Goal: Information Seeking & Learning: Learn about a topic

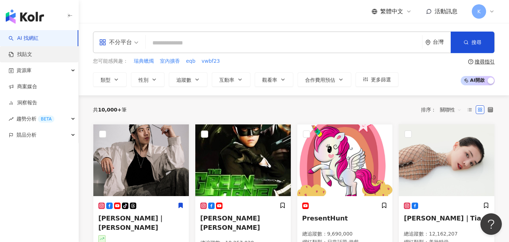
click at [30, 54] on link "找貼文" at bounding box center [21, 54] width 24 height 7
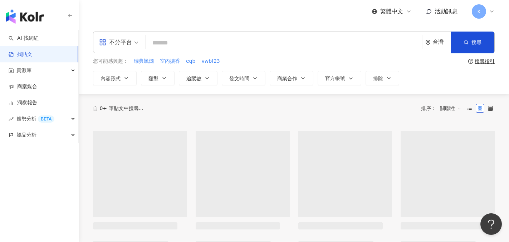
click at [169, 43] on input "search" at bounding box center [284, 42] width 271 height 15
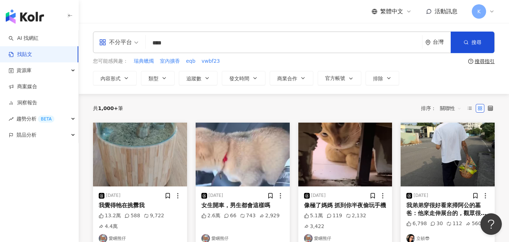
type input "****"
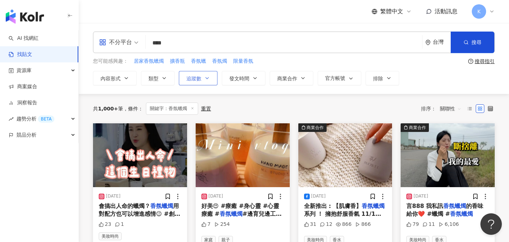
click at [197, 79] on span "追蹤數" at bounding box center [193, 79] width 15 height 6
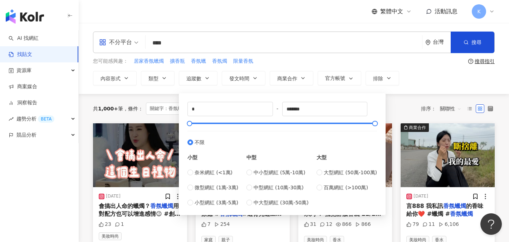
type input "*****"
click at [428, 80] on div "內容形式 類型 追蹤數 發文時間 商業合作 官方帳號 排除 ***** - ***** 不限 小型 奈米網紅 (<1萬) 微型網紅 (1萬-3萬) 小型網紅 …" at bounding box center [294, 78] width 402 height 14
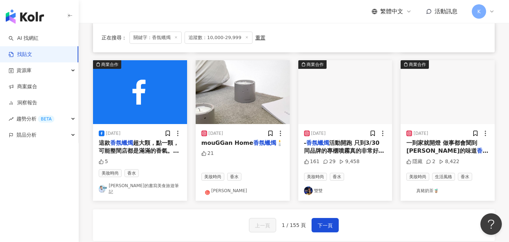
scroll to position [358, 0]
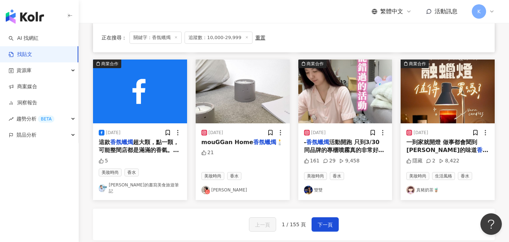
click at [391, 218] on div "上一頁 1 / 155 頁 下一頁" at bounding box center [294, 223] width 402 height 31
click at [330, 220] on span "下一頁" at bounding box center [325, 224] width 15 height 9
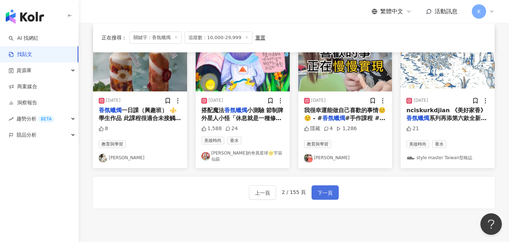
scroll to position [394, 0]
click at [330, 188] on span "下一頁" at bounding box center [325, 192] width 15 height 9
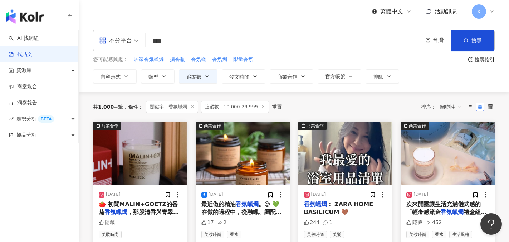
scroll to position [0, 0]
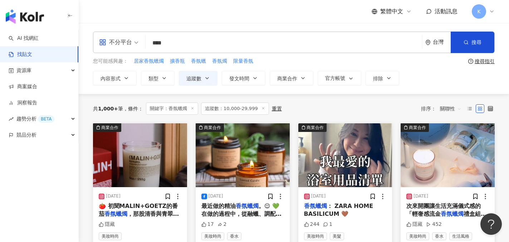
drag, startPoint x: 177, startPoint y: 40, endPoint x: 117, endPoint y: 39, distance: 60.1
click at [117, 39] on div "不分平台 香氛蠟燭 **** 台灣 搜尋" at bounding box center [294, 41] width 402 height 21
type input "***"
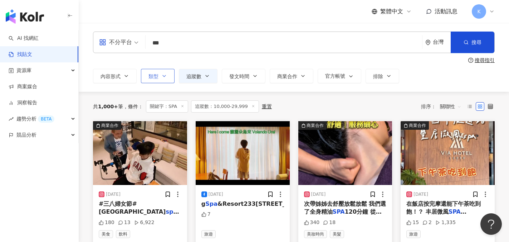
click at [166, 81] on button "類型" at bounding box center [158, 76] width 34 height 14
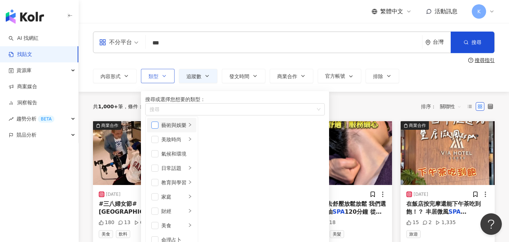
click at [158, 128] on span "button" at bounding box center [154, 124] width 7 height 7
click at [157, 143] on span "button" at bounding box center [154, 139] width 7 height 7
click at [158, 207] on span "button" at bounding box center [154, 210] width 7 height 7
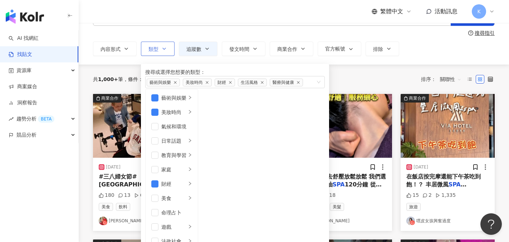
scroll to position [36, 0]
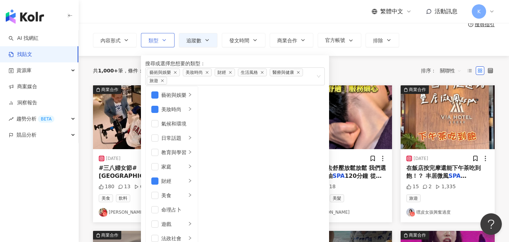
click at [414, 46] on div "內容形式 類型 搜尋或選擇您想要的類型： 藝術與娛樂 美妝時尚 財經 生活風格 醫療與健康 旅遊 藝術與娛樂 美妝時尚 氣候和環境 日常話題 教育與學習 家庭…" at bounding box center [294, 40] width 402 height 14
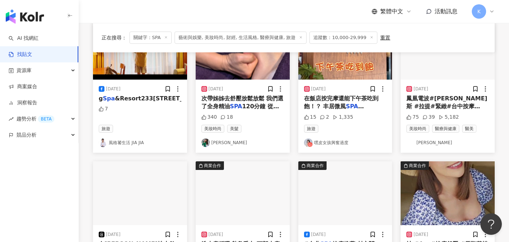
scroll to position [179, 0]
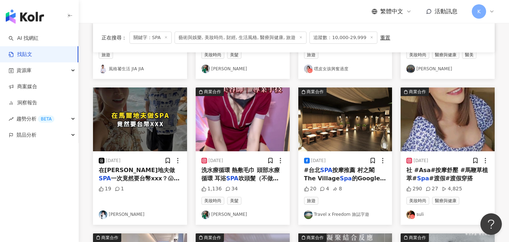
click at [435, 126] on img "button" at bounding box center [448, 119] width 94 height 64
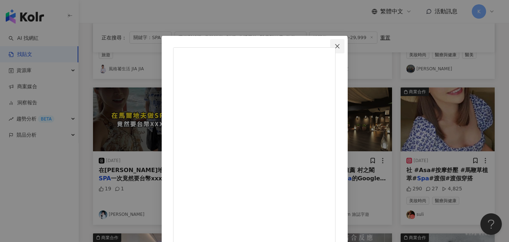
click at [340, 44] on icon "close" at bounding box center [338, 46] width 6 height 6
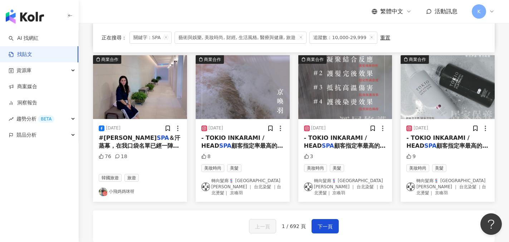
scroll to position [358, 0]
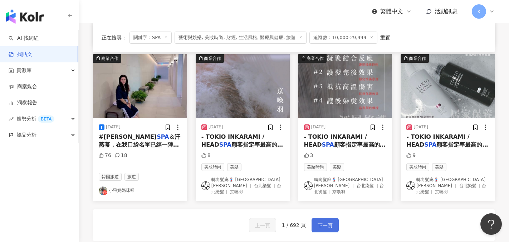
click at [318, 221] on span "下一頁" at bounding box center [325, 225] width 15 height 9
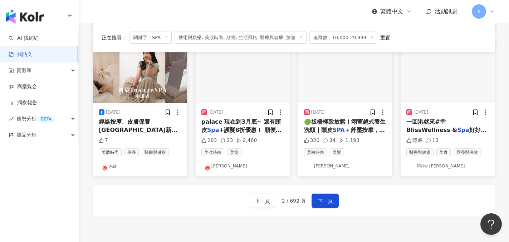
scroll to position [401, 0]
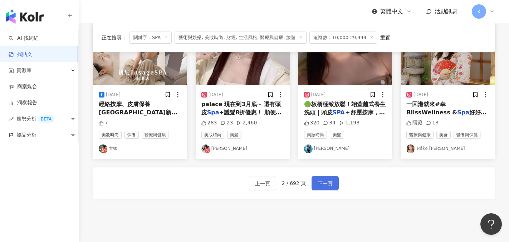
click at [330, 181] on span "下一頁" at bounding box center [325, 183] width 15 height 9
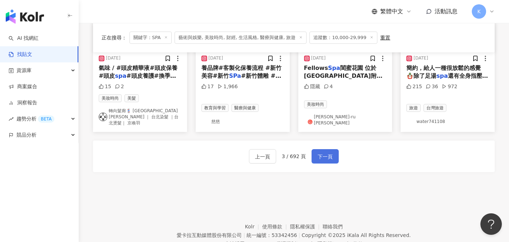
scroll to position [429, 0]
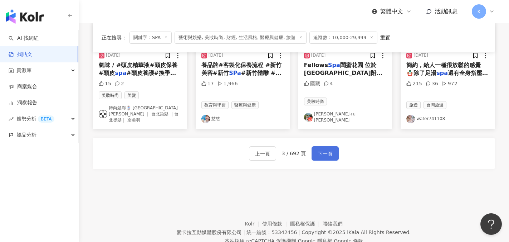
click at [325, 149] on span "下一頁" at bounding box center [325, 153] width 15 height 9
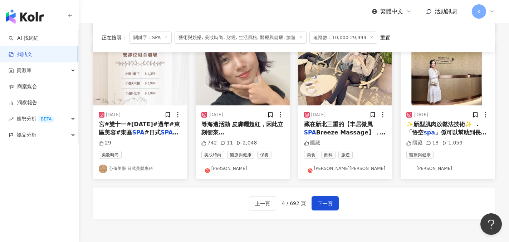
scroll to position [394, 0]
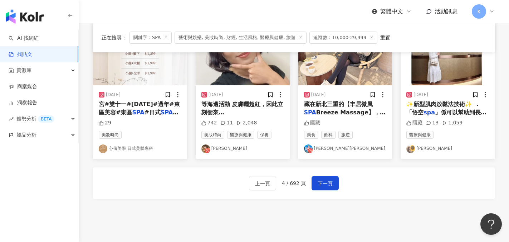
click at [225, 149] on link "安妮 Anny" at bounding box center [242, 148] width 83 height 9
click at [325, 184] on span "下一頁" at bounding box center [325, 183] width 15 height 9
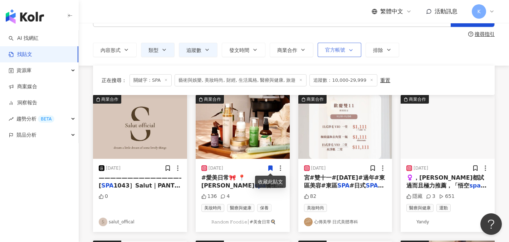
scroll to position [0, 0]
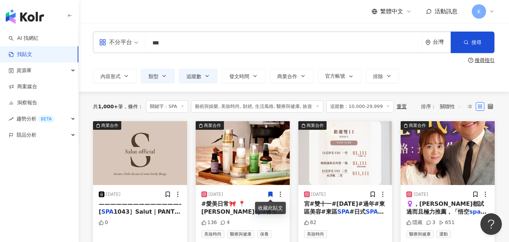
click at [381, 104] on span "追蹤數：10,000-29,999" at bounding box center [360, 106] width 68 height 12
click at [386, 104] on icon at bounding box center [388, 106] width 4 height 4
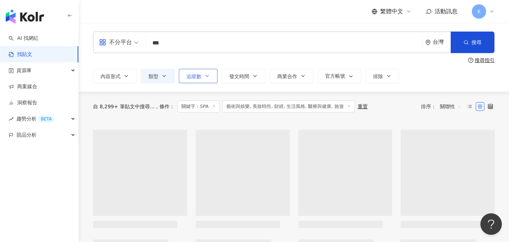
click at [203, 73] on button "追蹤數" at bounding box center [198, 76] width 39 height 14
type input "*"
type input "*******"
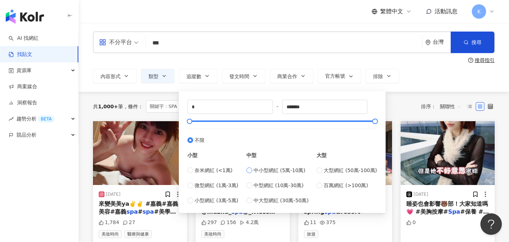
click at [255, 172] on label "中小型網紅 (5萬-10萬)" at bounding box center [278, 170] width 62 height 8
type input "*****"
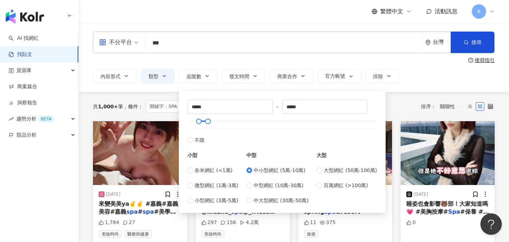
click at [454, 76] on div "內容形式 類型 追蹤數 發文時間 商業合作 官方帳號 排除 ***** - ***** 不限 小型 奈米網紅 (<1萬) 微型網紅 (1萬-3萬) 小型網紅 …" at bounding box center [294, 76] width 402 height 14
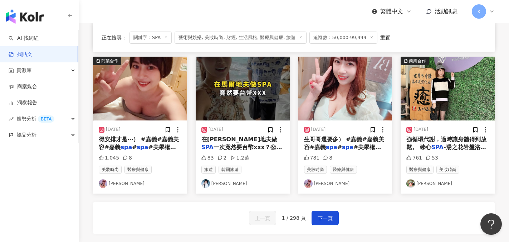
scroll to position [358, 0]
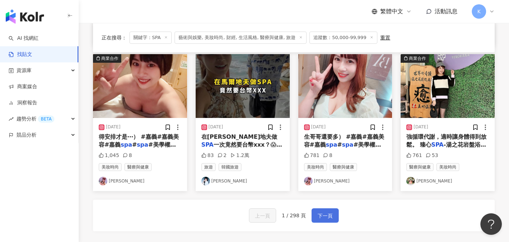
click at [323, 215] on span "下一頁" at bounding box center [325, 215] width 15 height 9
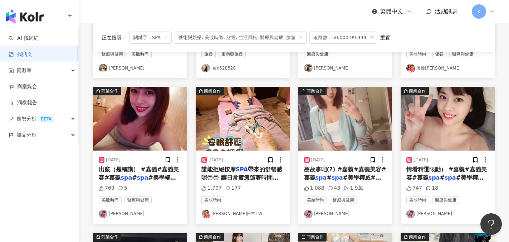
scroll to position [179, 0]
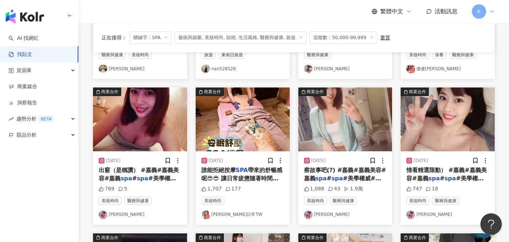
click at [332, 216] on link "Kristy柯莉絲汀" at bounding box center [345, 214] width 83 height 9
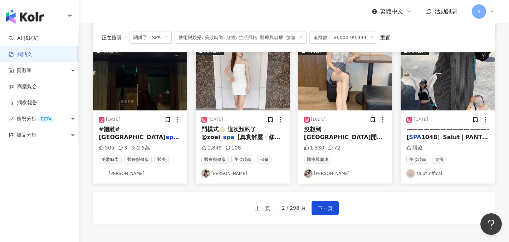
scroll to position [394, 0]
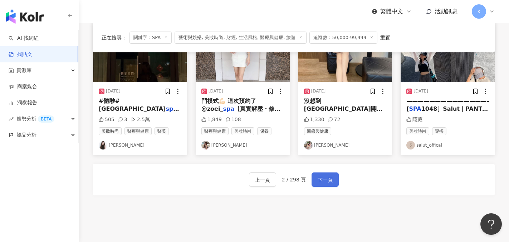
click at [330, 177] on span "下一頁" at bounding box center [325, 179] width 15 height 9
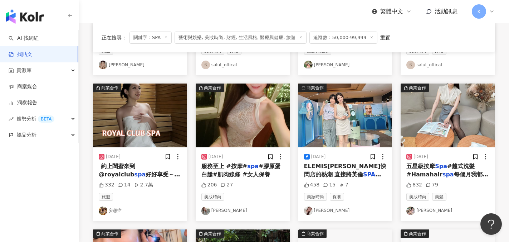
scroll to position [182, 0]
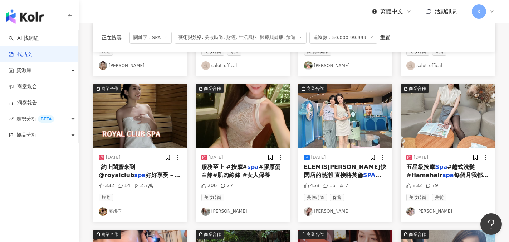
click at [335, 212] on link "Nicky 林慧慧" at bounding box center [345, 211] width 83 height 9
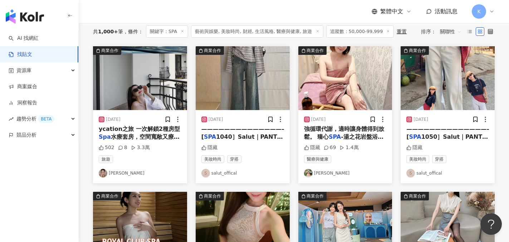
scroll to position [39, 0]
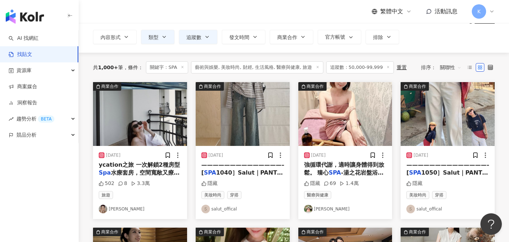
click at [324, 210] on link "思羽陳" at bounding box center [345, 208] width 83 height 9
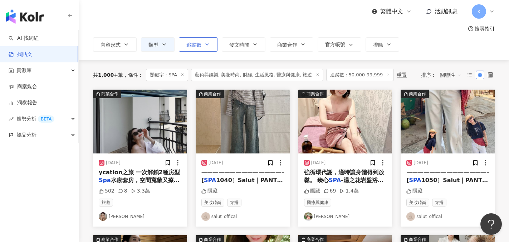
scroll to position [0, 0]
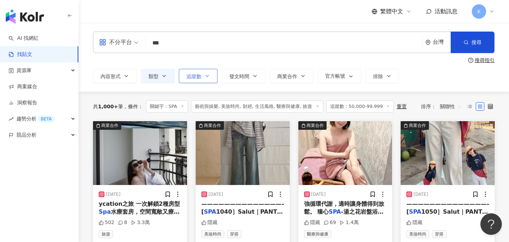
click at [203, 77] on button "追蹤數" at bounding box center [198, 76] width 39 height 14
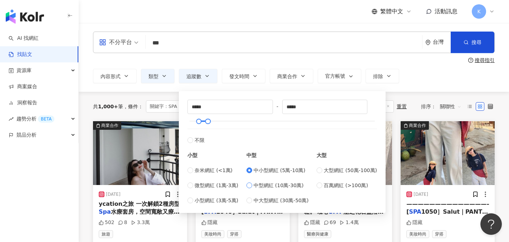
click at [256, 185] on span "中型網紅 (10萬-30萬)" at bounding box center [279, 185] width 50 height 8
type input "******"
click at [413, 69] on div "內容形式 類型 追蹤數 發文時間 商業合作 官方帳號 排除 ****** - ****** 不限 小型 奈米網紅 (<1萬) 微型網紅 (1萬-3萬) 小型網…" at bounding box center [294, 76] width 402 height 14
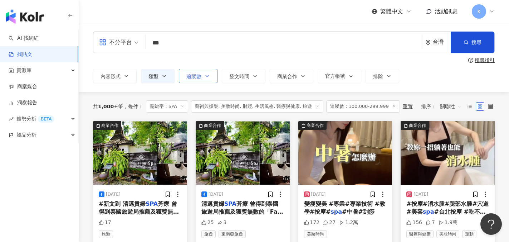
click at [209, 76] on icon "button" at bounding box center [207, 76] width 6 height 6
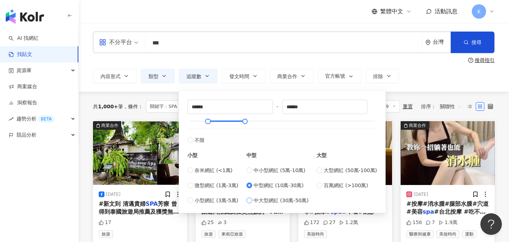
click at [266, 201] on span "中大型網紅 (30萬-50萬)" at bounding box center [281, 200] width 55 height 8
type input "******"
click at [418, 79] on div "內容形式 類型 追蹤數 發文時間 商業合作 官方帳號 排除 ****** - ****** 不限 小型 奈米網紅 (<1萬) 微型網紅 (1萬-3萬) 小型網…" at bounding box center [294, 76] width 402 height 14
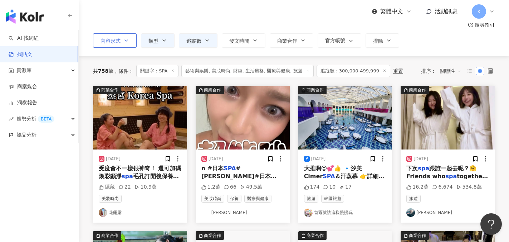
scroll to position [36, 0]
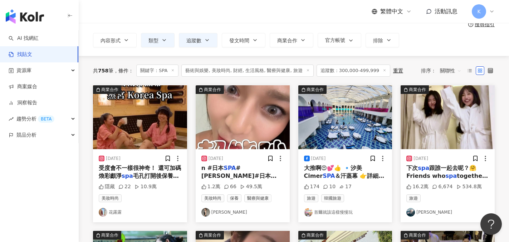
click at [119, 214] on link "花露露" at bounding box center [140, 212] width 83 height 9
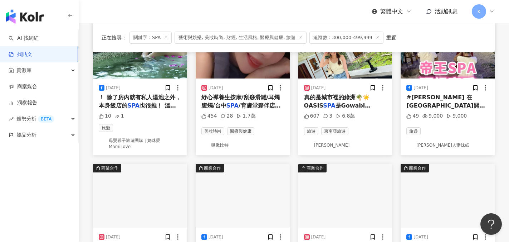
scroll to position [286, 0]
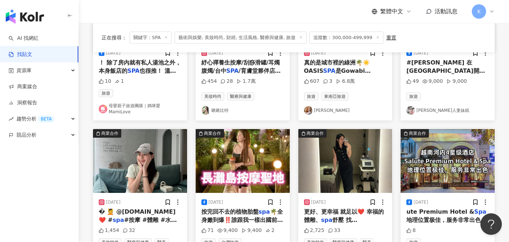
click at [324, 112] on link "周小葳" at bounding box center [345, 110] width 83 height 9
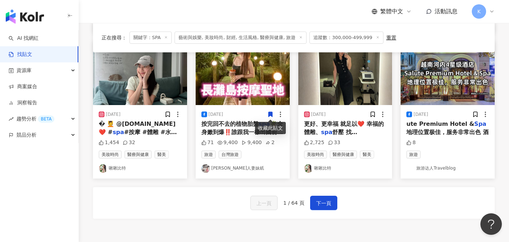
scroll to position [394, 0]
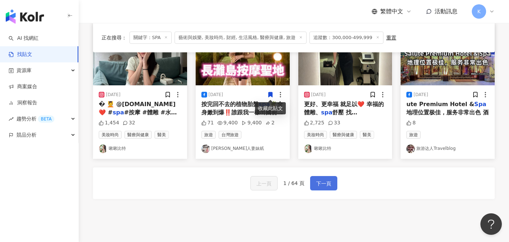
click at [327, 182] on span "下一頁" at bounding box center [323, 183] width 15 height 9
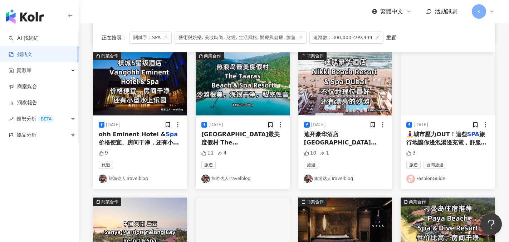
scroll to position [429, 0]
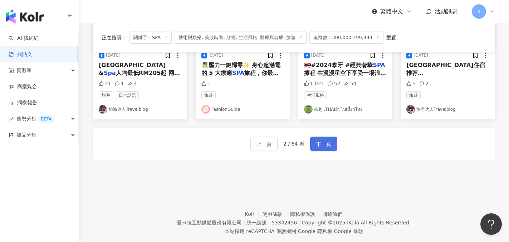
click at [330, 144] on span "下一頁" at bounding box center [323, 144] width 15 height 9
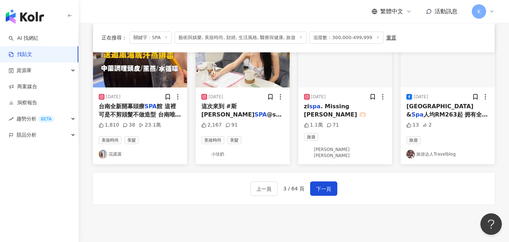
scroll to position [455, 0]
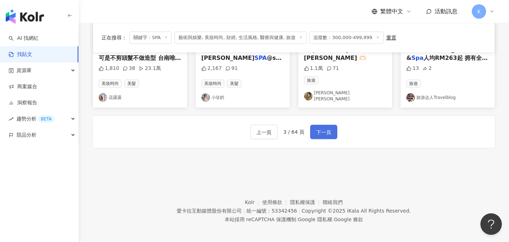
click at [329, 130] on span "下一頁" at bounding box center [323, 132] width 15 height 9
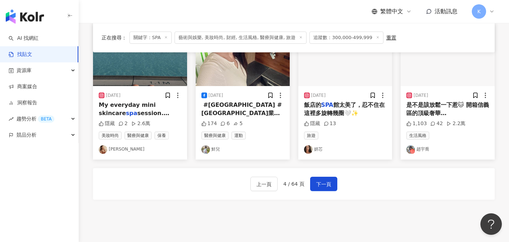
scroll to position [444, 0]
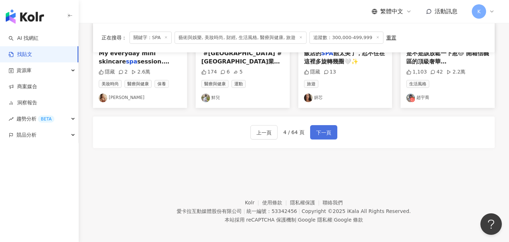
click at [323, 125] on button "下一頁" at bounding box center [323, 132] width 27 height 14
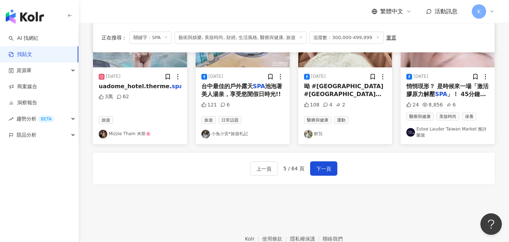
scroll to position [412, 0]
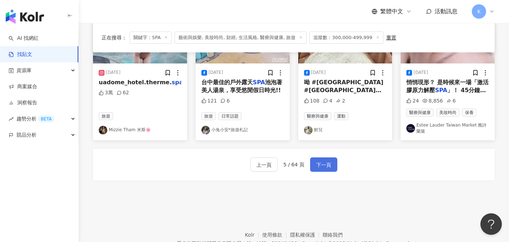
click at [326, 161] on span "下一頁" at bounding box center [323, 164] width 15 height 9
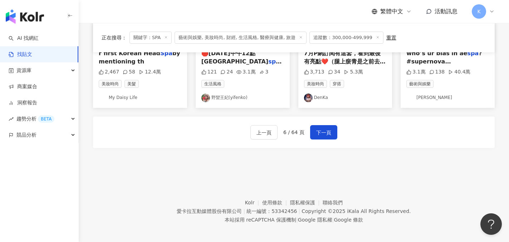
scroll to position [444, 0]
click at [331, 128] on button "下一頁" at bounding box center [323, 132] width 27 height 14
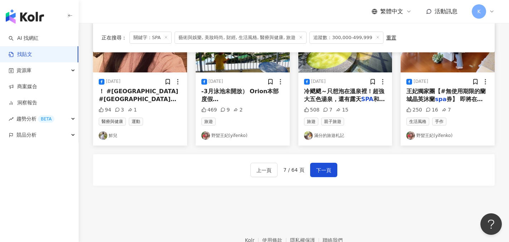
scroll to position [409, 0]
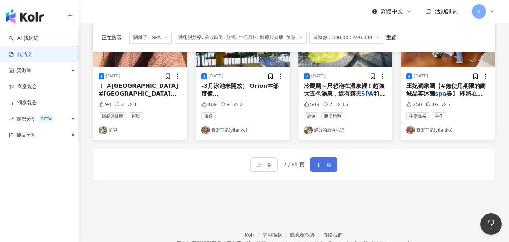
click at [321, 160] on button "下一頁" at bounding box center [323, 164] width 27 height 14
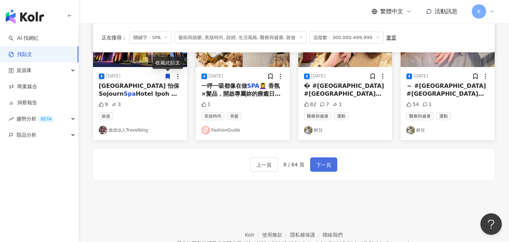
click at [332, 166] on button "下一頁" at bounding box center [323, 164] width 27 height 14
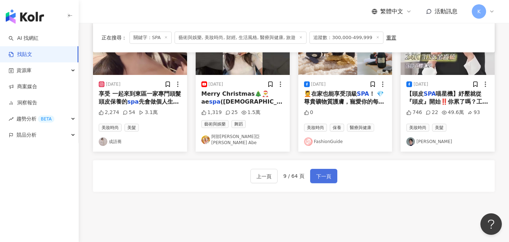
scroll to position [419, 0]
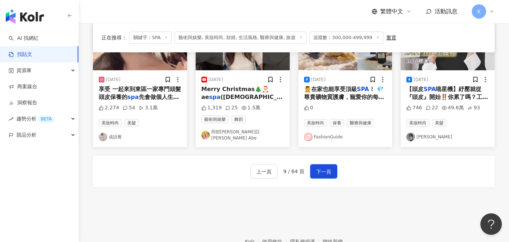
click at [423, 132] on link "吳依霖" at bounding box center [448, 136] width 83 height 9
click at [128, 93] on mark "spa" at bounding box center [132, 96] width 11 height 7
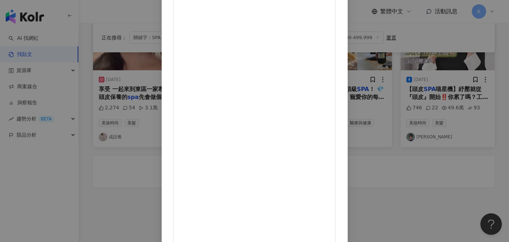
scroll to position [455, 0]
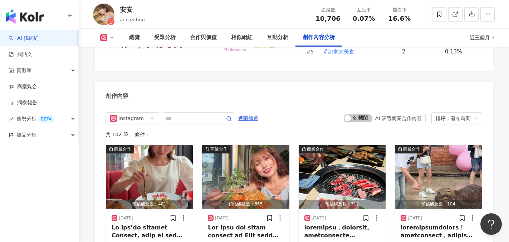
scroll to position [2147, 0]
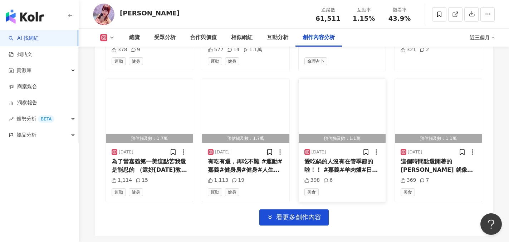
scroll to position [2541, 0]
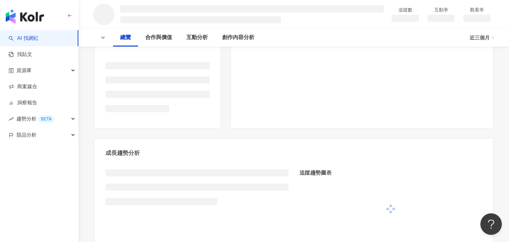
scroll to position [179, 0]
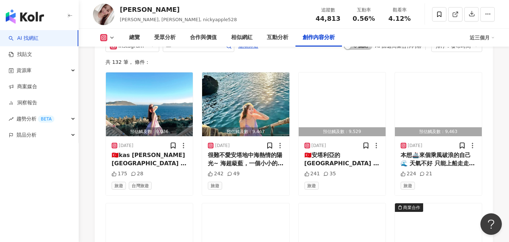
scroll to position [2255, 0]
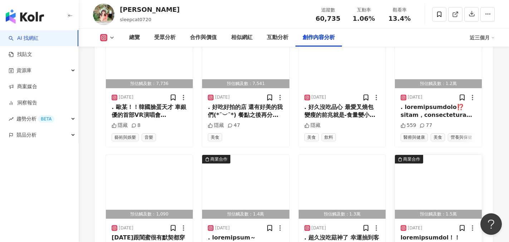
scroll to position [2219, 0]
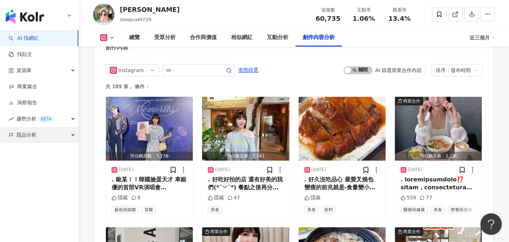
click at [28, 136] on span "競品分析" at bounding box center [26, 135] width 20 height 16
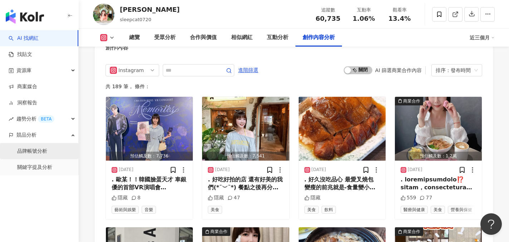
click at [35, 150] on link "品牌帳號分析" at bounding box center [32, 150] width 30 height 7
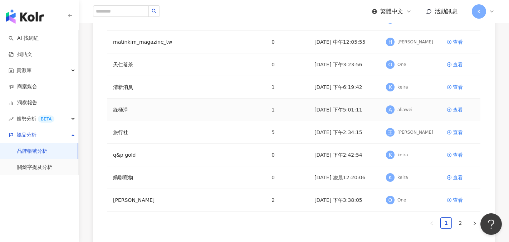
scroll to position [143, 0]
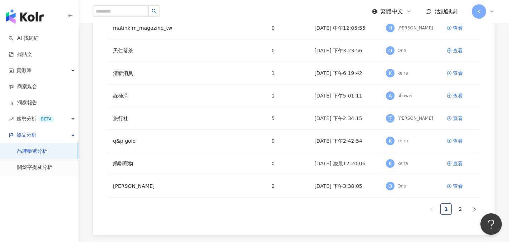
click at [32, 150] on link "品牌帳號分析" at bounding box center [32, 150] width 30 height 7
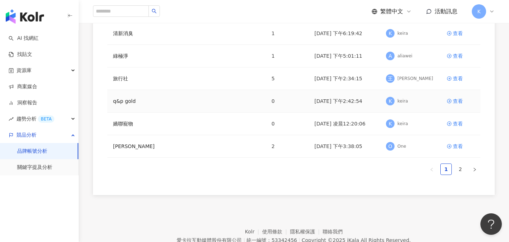
scroll to position [215, 0]
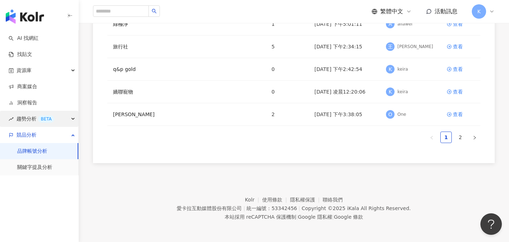
click at [29, 115] on span "趨勢分析 BETA" at bounding box center [35, 119] width 38 height 16
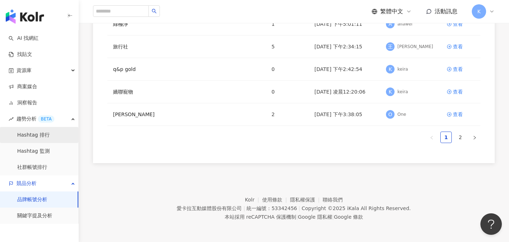
click at [40, 136] on link "Hashtag 排行" at bounding box center [33, 134] width 33 height 7
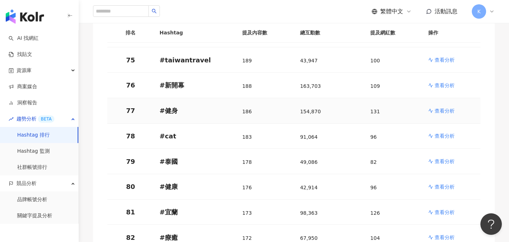
scroll to position [2076, 0]
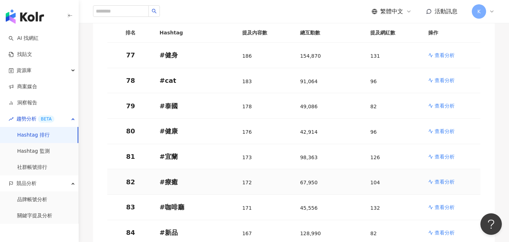
click at [453, 178] on p "查看分析" at bounding box center [445, 181] width 20 height 7
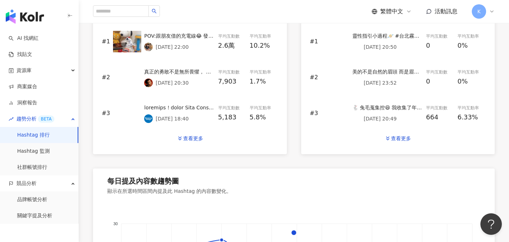
scroll to position [350, 0]
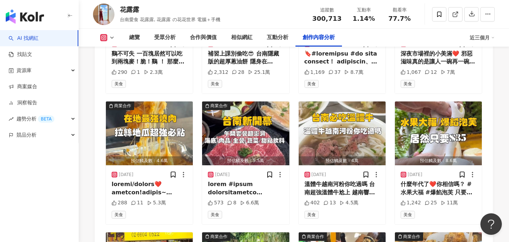
scroll to position [2362, 0]
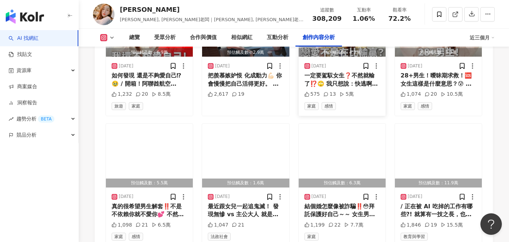
scroll to position [2505, 0]
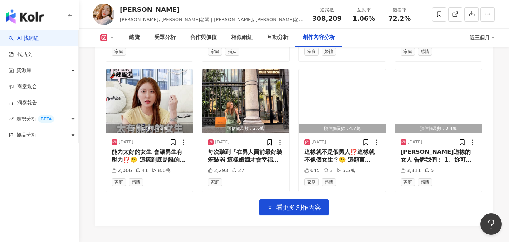
scroll to position [2948, 0]
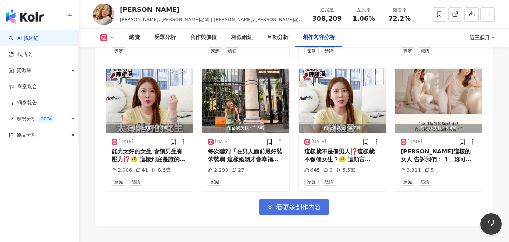
click at [307, 203] on span "看更多創作內容" at bounding box center [298, 207] width 45 height 8
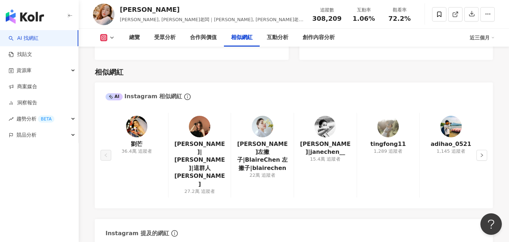
scroll to position [1121, 0]
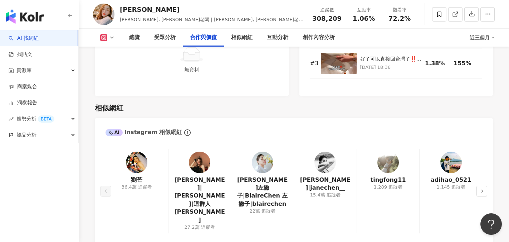
click at [139, 161] on img at bounding box center [136, 161] width 21 height 21
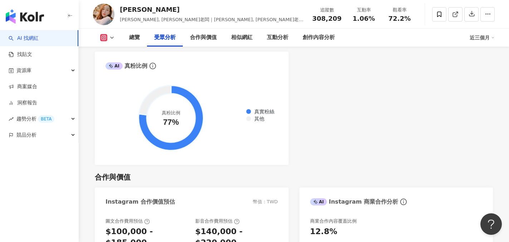
scroll to position [799, 0]
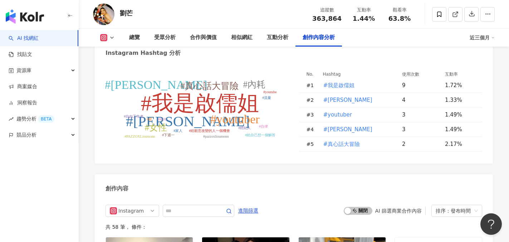
scroll to position [2183, 0]
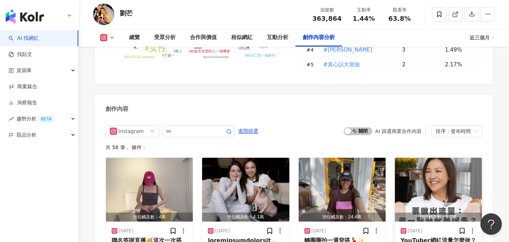
click at [435, 235] on div "YouTuber網紅流量怎麼做？ #我是啟儒姐 #岳啟儒 #流量 #劉芒 #youtuber #youtube #自由工作者 #自律 @lioumonn" at bounding box center [439, 244] width 76 height 16
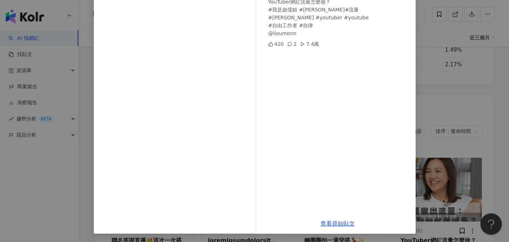
scroll to position [79, 0]
click at [337, 222] on link "查看原始貼文" at bounding box center [338, 222] width 34 height 7
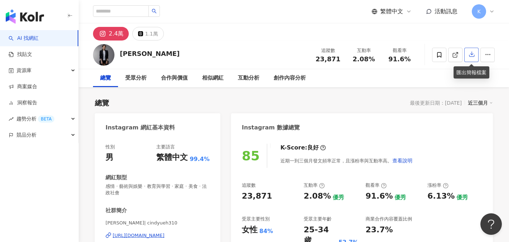
click at [470, 55] on icon "button" at bounding box center [472, 54] width 6 height 6
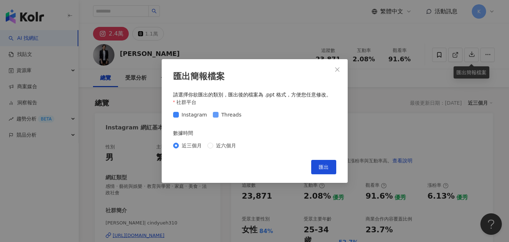
click at [213, 117] on span at bounding box center [216, 115] width 6 height 6
click at [324, 171] on button "匯出" at bounding box center [323, 167] width 25 height 14
click at [338, 68] on icon "close" at bounding box center [337, 69] width 4 height 4
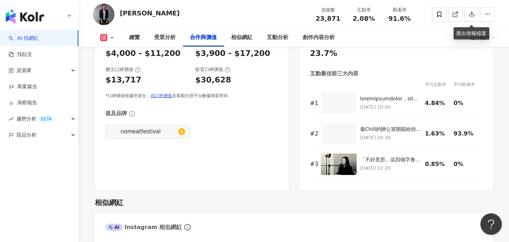
scroll to position [1181, 0]
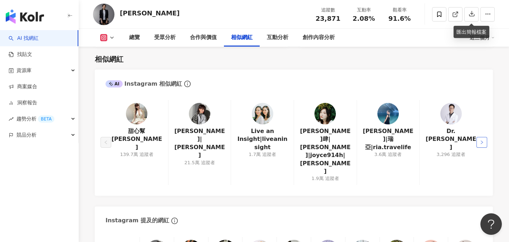
click at [482, 140] on icon "right" at bounding box center [482, 142] width 4 height 4
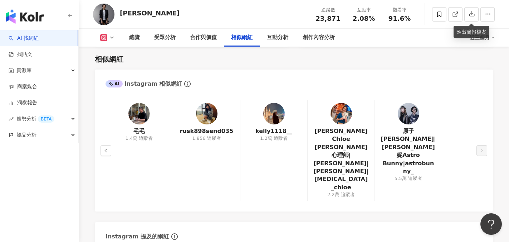
click at [145, 103] on img at bounding box center [138, 113] width 21 height 21
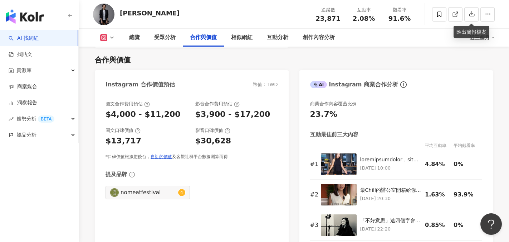
scroll to position [0, 0]
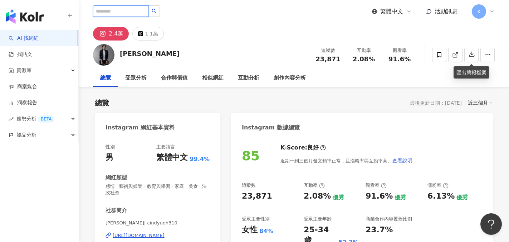
click at [131, 9] on input "search" at bounding box center [121, 10] width 56 height 11
type input "***"
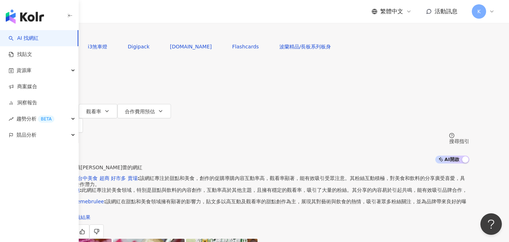
drag, startPoint x: 159, startPoint y: 44, endPoint x: 164, endPoint y: 44, distance: 5.0
click at [144, 14] on input "***" at bounding box center [115, 7] width 58 height 14
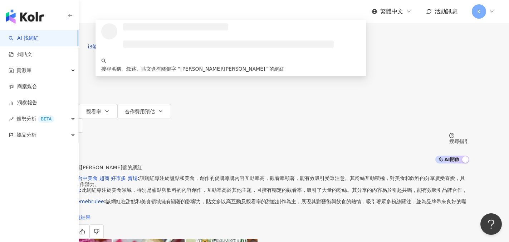
type input "***"
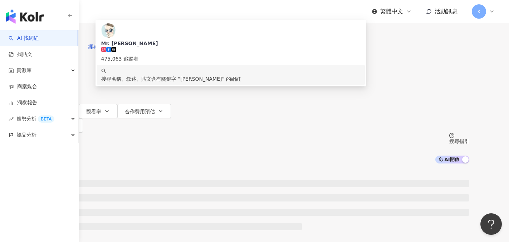
click at [208, 63] on div "475,063 追蹤者" at bounding box center [230, 59] width 259 height 8
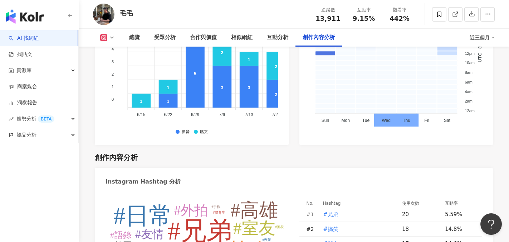
scroll to position [1932, 0]
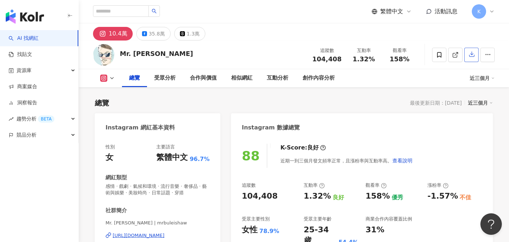
click at [475, 54] on button "button" at bounding box center [472, 55] width 14 height 14
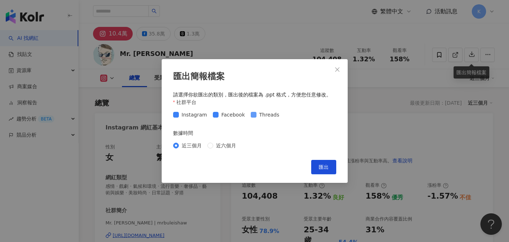
click at [253, 116] on span at bounding box center [254, 115] width 6 height 6
click at [219, 116] on span "Facebook" at bounding box center [233, 115] width 29 height 8
click at [324, 168] on span "匯出" at bounding box center [324, 167] width 10 height 6
click at [336, 70] on icon "close" at bounding box center [337, 69] width 4 height 4
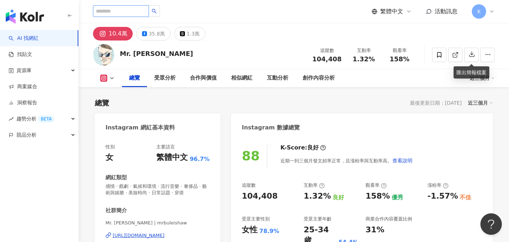
click at [126, 12] on input "search" at bounding box center [121, 10] width 56 height 11
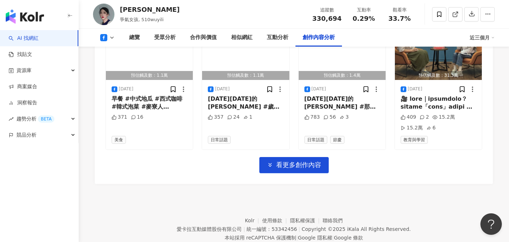
scroll to position [2300, 0]
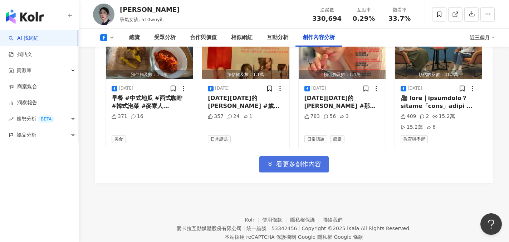
click at [309, 160] on span "看更多創作內容" at bounding box center [298, 164] width 45 height 8
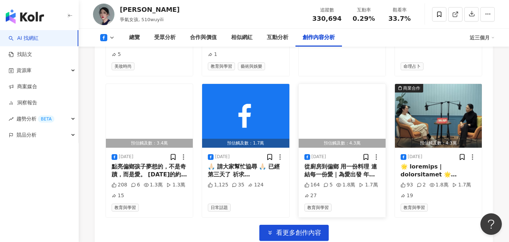
scroll to position [2658, 0]
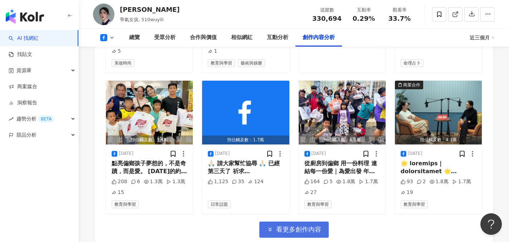
click at [280, 225] on span "看更多創作內容" at bounding box center [298, 229] width 45 height 8
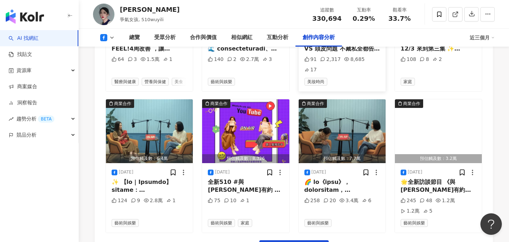
scroll to position [3051, 0]
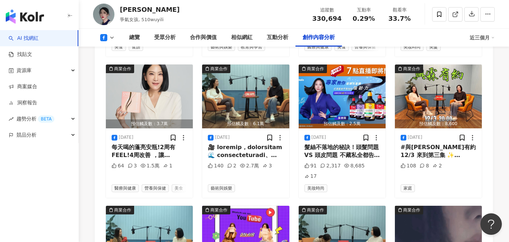
scroll to position [2838, 0]
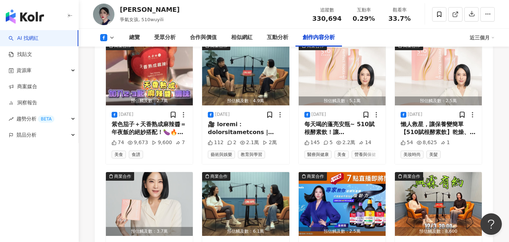
click at [107, 18] on img at bounding box center [103, 14] width 21 height 21
click at [148, 189] on img "button" at bounding box center [149, 204] width 87 height 64
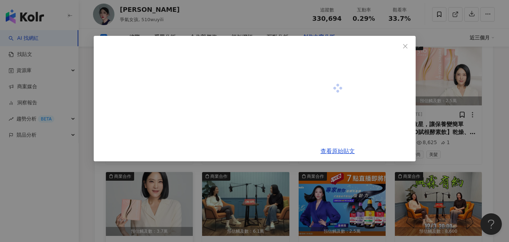
click at [148, 217] on div "查看原始貼文" at bounding box center [254, 121] width 509 height 242
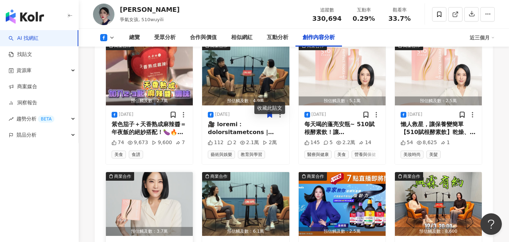
click at [147, 182] on img "button" at bounding box center [149, 204] width 87 height 64
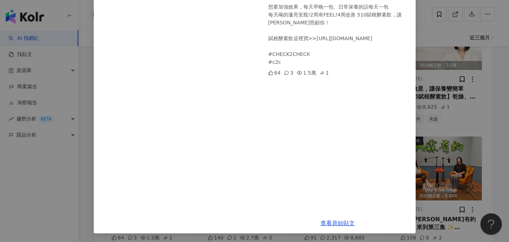
scroll to position [2874, 0]
click at [332, 223] on link "查看原始貼文" at bounding box center [338, 222] width 34 height 7
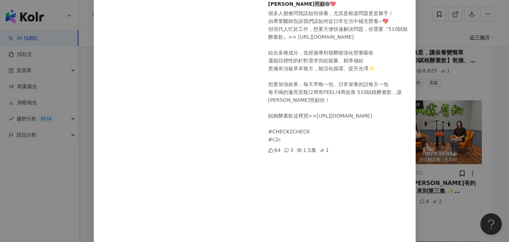
scroll to position [52, 0]
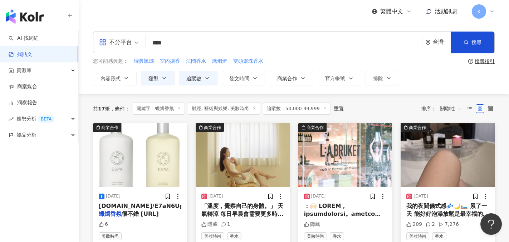
drag, startPoint x: 162, startPoint y: 42, endPoint x: 187, endPoint y: 43, distance: 25.1
click at [187, 43] on input "****" at bounding box center [284, 42] width 271 height 15
type input "**"
click at [474, 46] on button "搜尋" at bounding box center [473, 41] width 44 height 21
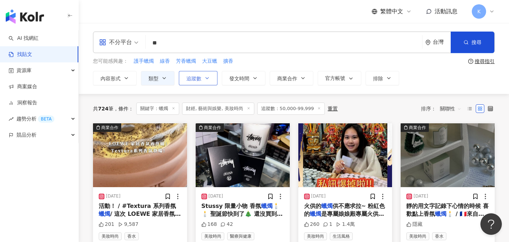
click at [196, 80] on span "追蹤數" at bounding box center [193, 79] width 15 height 6
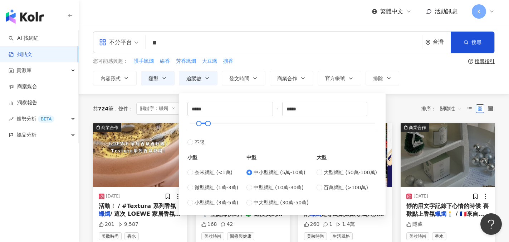
click at [247, 185] on div "小型 奈米網紅 (<1萬) 微型網紅 (1萬-3萬) 小型網紅 (3萬-5萬) 中型 中小型網紅 (5萬-10萬) 中型網紅 (10萬-30萬) 中大型網紅 …" at bounding box center [283, 176] width 190 height 60
type input "******"
click at [411, 73] on div "內容形式 類型 追蹤數 發文時間 商業合作 官方帳號 排除 ****** - ****** 不限 小型 奈米網紅 (<1萬) 微型網紅 (1萬-3萬) 小型網…" at bounding box center [294, 78] width 402 height 14
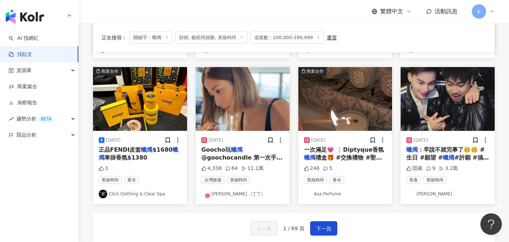
scroll to position [358, 0]
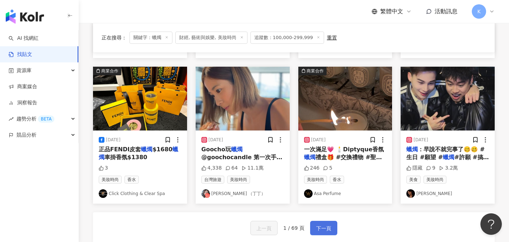
click at [328, 227] on span "下一頁" at bounding box center [323, 228] width 15 height 9
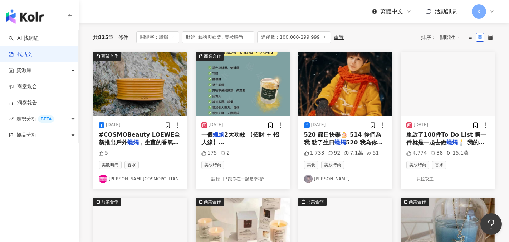
scroll to position [72, 0]
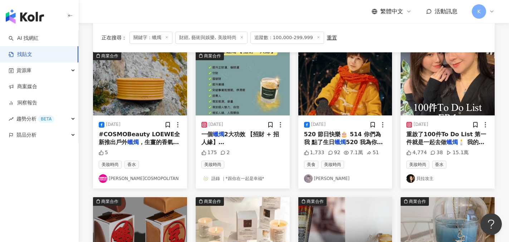
click at [334, 180] on link "[PERSON_NAME]" at bounding box center [345, 178] width 83 height 9
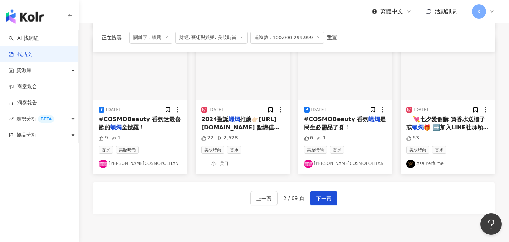
scroll to position [394, 0]
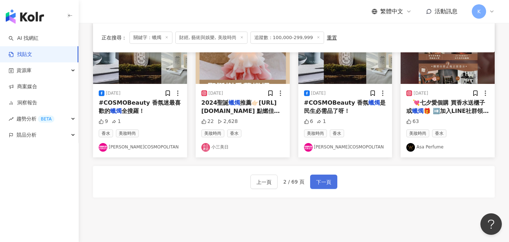
click at [330, 181] on span "下一頁" at bounding box center [323, 181] width 15 height 9
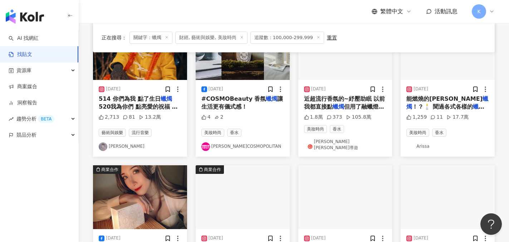
scroll to position [107, 0]
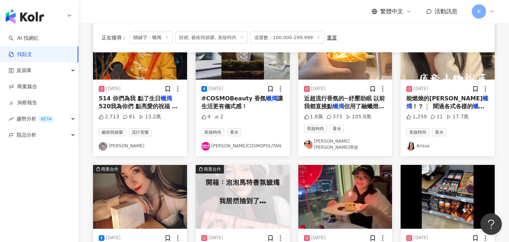
click at [342, 143] on link "[PERSON_NAME] [PERSON_NAME]導遊" at bounding box center [345, 144] width 83 height 12
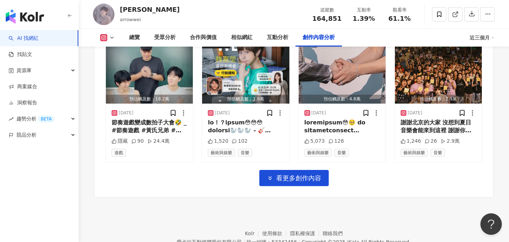
scroll to position [2577, 0]
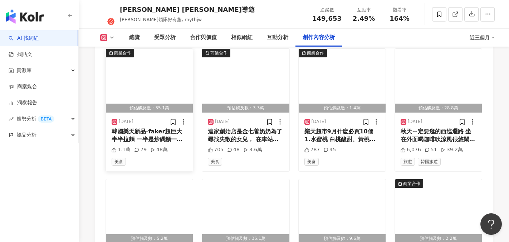
scroll to position [2505, 0]
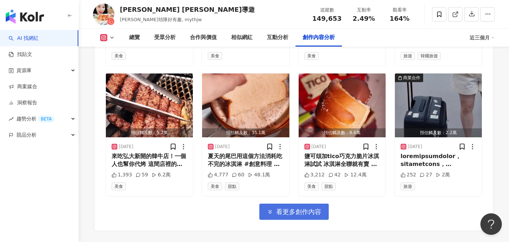
click at [295, 208] on span "看更多創作內容" at bounding box center [298, 212] width 45 height 8
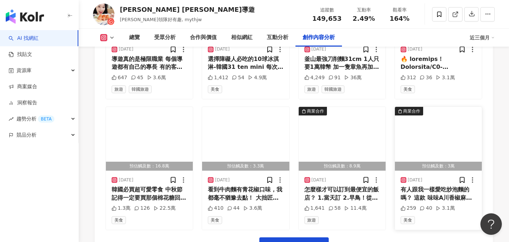
scroll to position [2899, 0]
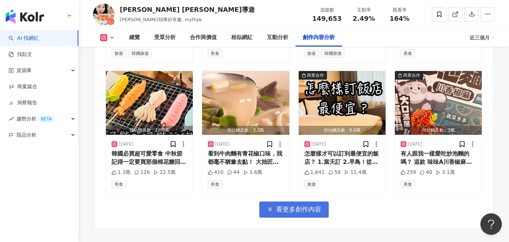
click at [285, 205] on span "看更多創作內容" at bounding box center [298, 209] width 45 height 8
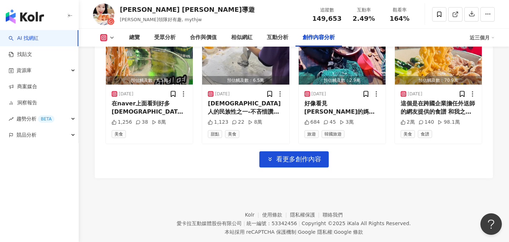
scroll to position [3341, 0]
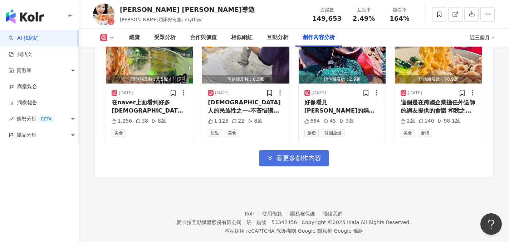
click at [300, 150] on button "看更多創作內容" at bounding box center [293, 158] width 69 height 16
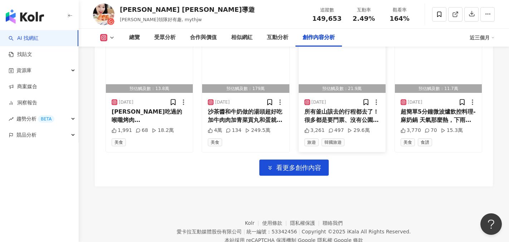
scroll to position [3732, 0]
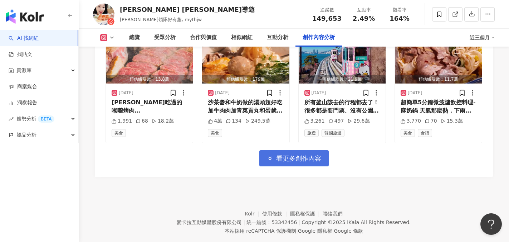
click at [313, 154] on span "看更多創作內容" at bounding box center [298, 158] width 45 height 8
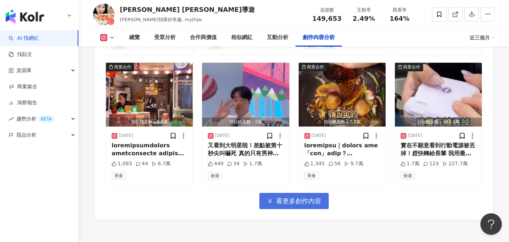
scroll to position [4090, 0]
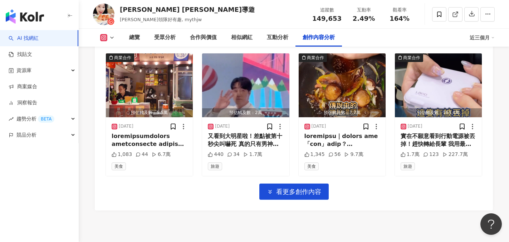
click at [293, 188] on span "看更多創作內容" at bounding box center [298, 192] width 45 height 8
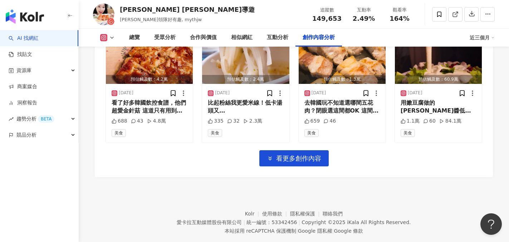
scroll to position [4515, 0]
click at [317, 150] on button "看更多創作內容" at bounding box center [293, 158] width 69 height 16
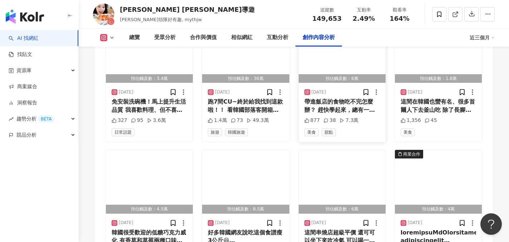
scroll to position [4765, 0]
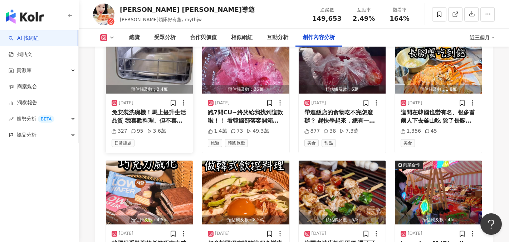
click at [162, 108] on div "免安裝洗碗機！馬上提升生活品質 我喜歡料理、但不喜歡洗碗～ 有洗碗機之後、料理次數增加～ 家裡也沒有推來推去誰要洗碗互相怨恨的情形了 洗碗機用的比洗衣機次數更…" at bounding box center [150, 116] width 76 height 16
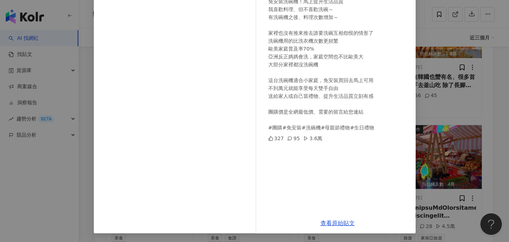
scroll to position [4801, 0]
click at [347, 225] on link "查看原始貼文" at bounding box center [338, 222] width 34 height 7
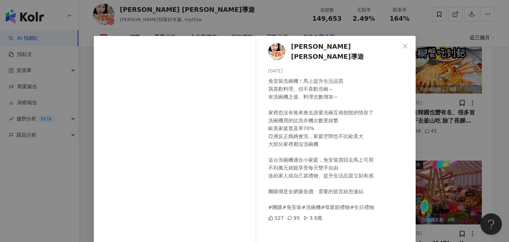
scroll to position [4765, 0]
click at [405, 45] on icon "close" at bounding box center [406, 46] width 6 height 6
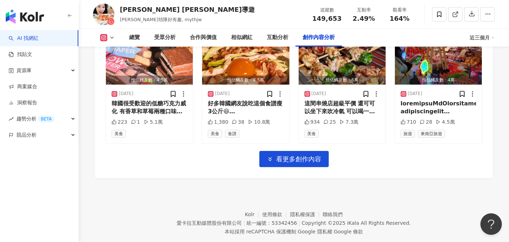
scroll to position [4906, 0]
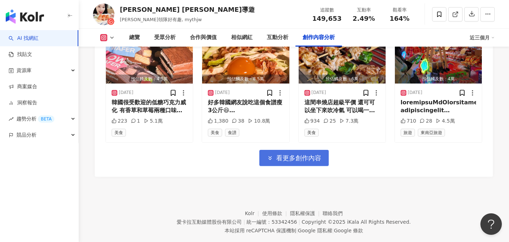
click at [312, 154] on span "看更多創作內容" at bounding box center [298, 158] width 45 height 8
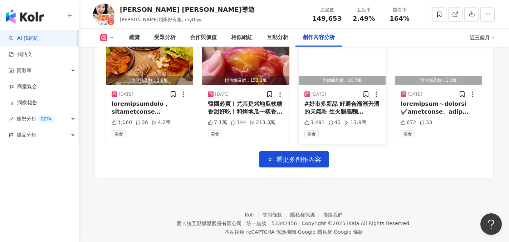
scroll to position [5297, 0]
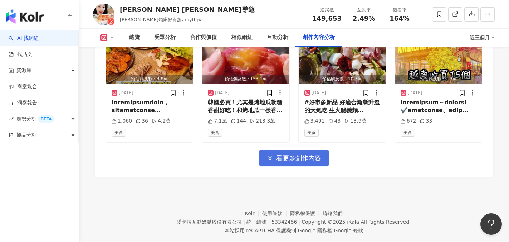
click at [312, 154] on span "看更多創作內容" at bounding box center [298, 158] width 45 height 8
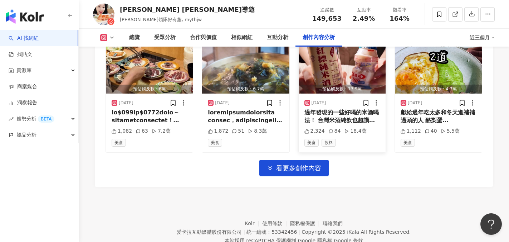
scroll to position [5688, 0]
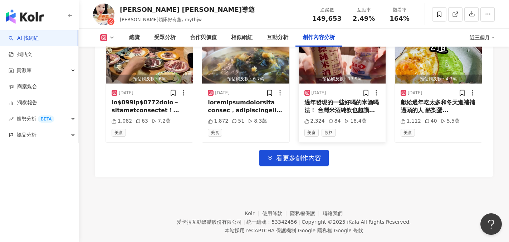
click at [313, 154] on span "看更多創作內容" at bounding box center [298, 158] width 45 height 8
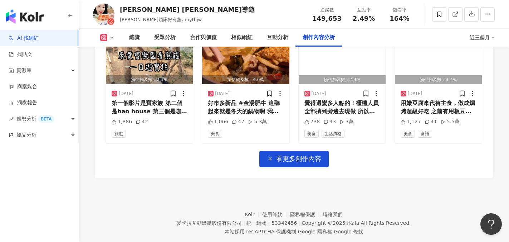
scroll to position [6080, 0]
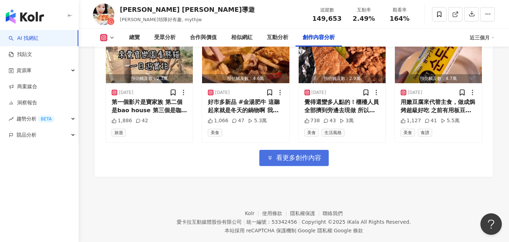
click at [291, 154] on span "看更多創作內容" at bounding box center [298, 158] width 45 height 8
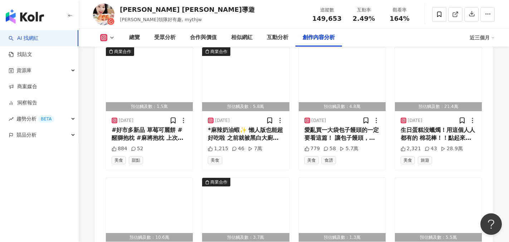
scroll to position [6402, 0]
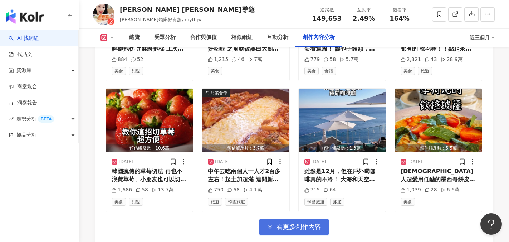
click at [298, 223] on span "看更多創作內容" at bounding box center [298, 227] width 45 height 8
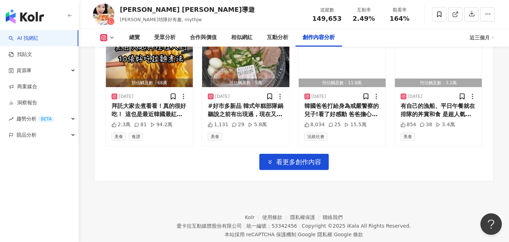
scroll to position [6862, 0]
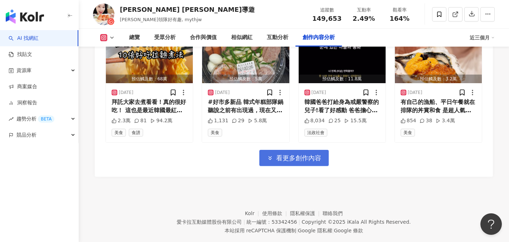
click at [297, 154] on span "看更多創作內容" at bounding box center [298, 158] width 45 height 8
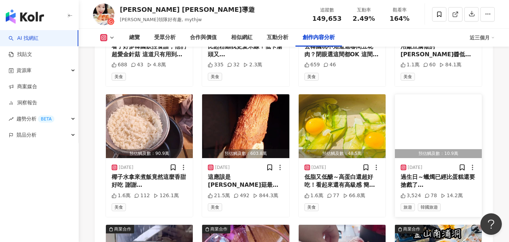
scroll to position [4572, 0]
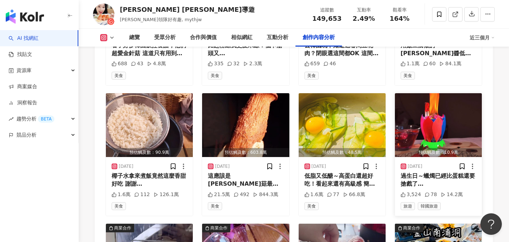
click at [437, 172] on div "過生日～蠟燭已經比蛋糕還要搶戲了 韓國人特別愛驚喜～蠟燭這種細節也不放過 我在artbox看到滿多厲害的道具 去韓國逛街可以去逛逛 #韓國旅遊 #韓國旅行" at bounding box center [439, 180] width 76 height 16
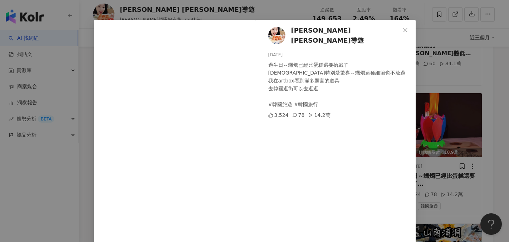
scroll to position [36, 0]
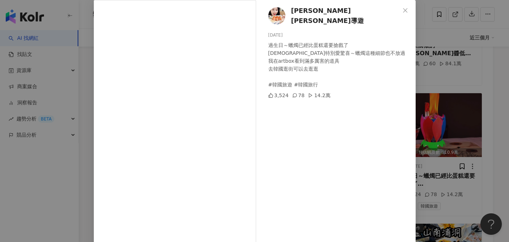
click at [273, 16] on img at bounding box center [276, 15] width 17 height 17
click at [404, 9] on icon "close" at bounding box center [406, 11] width 6 height 6
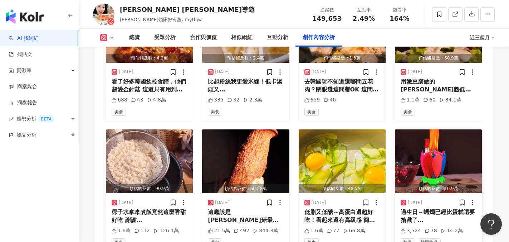
scroll to position [4536, 0]
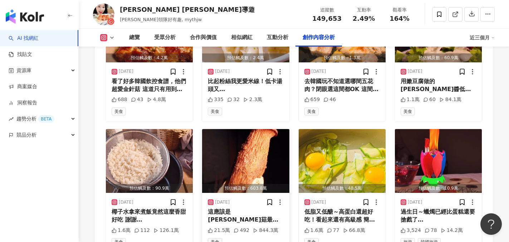
click at [240, 167] on img "button" at bounding box center [245, 161] width 87 height 64
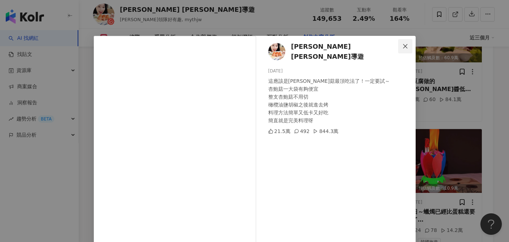
click at [403, 45] on icon "close" at bounding box center [406, 46] width 6 height 6
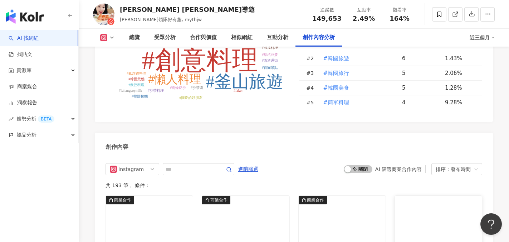
scroll to position [2102, 0]
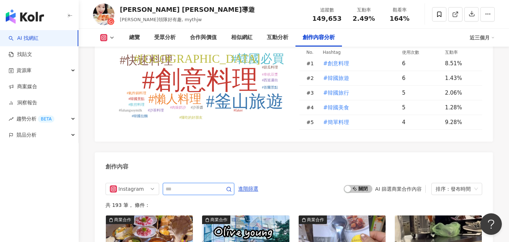
click at [202, 184] on input "text" at bounding box center [191, 188] width 50 height 9
click at [202, 184] on input "*" at bounding box center [191, 188] width 50 height 9
type input "*"
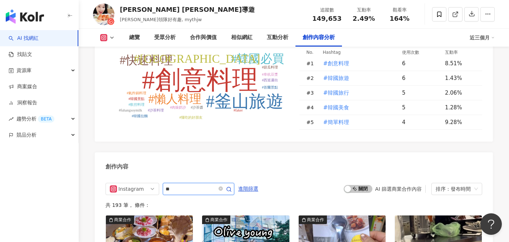
type input "*"
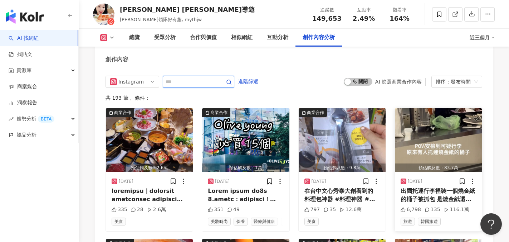
scroll to position [2210, 0]
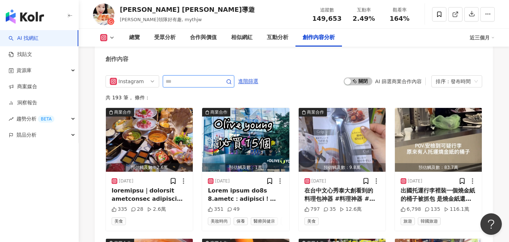
click at [172, 77] on input "text" at bounding box center [191, 81] width 50 height 9
type input "*"
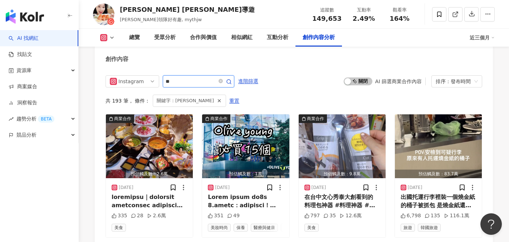
scroll to position [2188, 0]
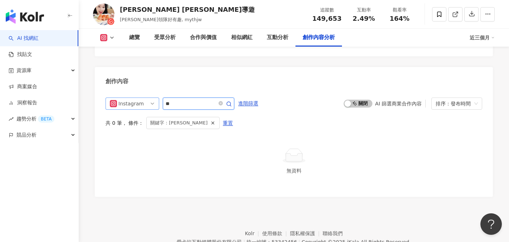
drag, startPoint x: 180, startPoint y: 83, endPoint x: 137, endPoint y: 78, distance: 42.9
click at [137, 97] on div "Instagram **" at bounding box center [170, 103] width 129 height 12
type input "*"
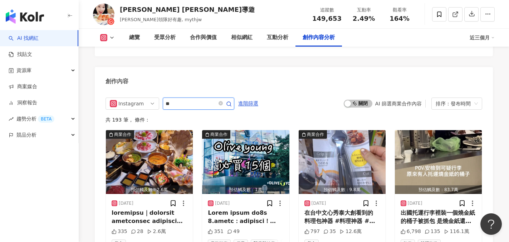
type input "**"
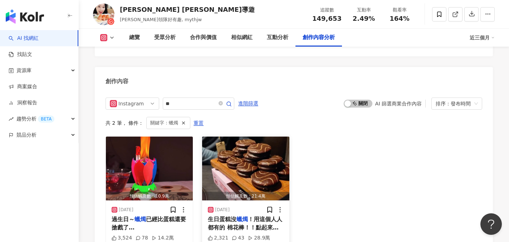
click at [258, 167] on img "button" at bounding box center [245, 168] width 87 height 64
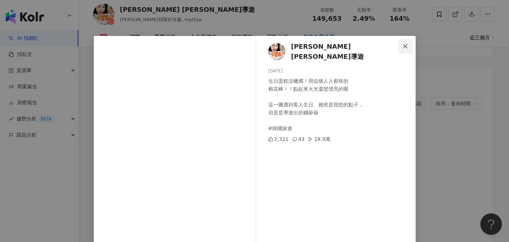
click at [403, 46] on icon "close" at bounding box center [406, 46] width 6 height 6
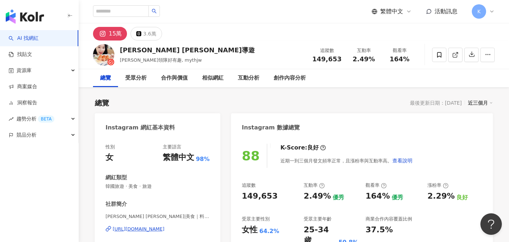
click at [114, 34] on div "15萬" at bounding box center [115, 34] width 13 height 10
click at [159, 230] on div "https://www.instagram.com/mythjw/" at bounding box center [139, 228] width 52 height 6
click at [470, 55] on icon "button" at bounding box center [472, 54] width 6 height 6
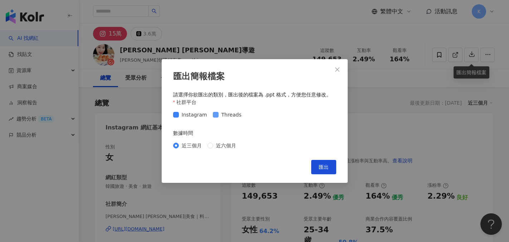
click at [216, 113] on span at bounding box center [216, 115] width 6 height 6
click at [316, 166] on button "匯出" at bounding box center [323, 167] width 25 height 14
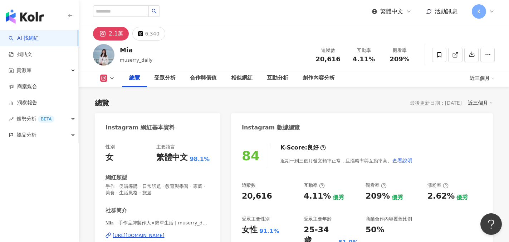
scroll to position [44, 0]
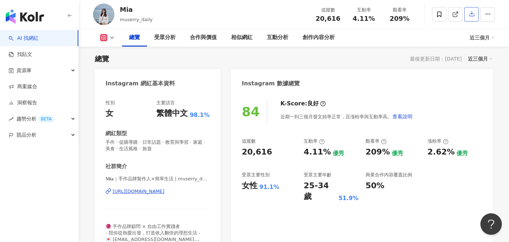
click at [470, 13] on icon "button" at bounding box center [472, 13] width 6 height 6
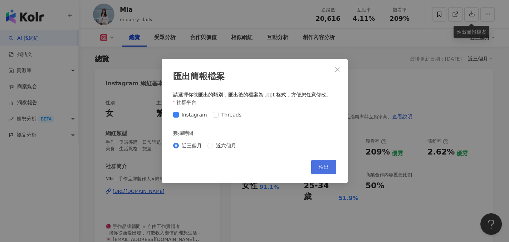
click at [325, 166] on span "匯出" at bounding box center [324, 167] width 10 height 6
click at [336, 70] on icon "close" at bounding box center [338, 70] width 6 height 6
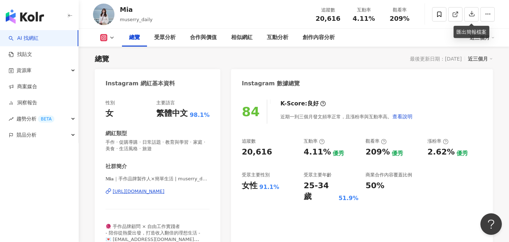
drag, startPoint x: 212, startPoint y: 193, endPoint x: 112, endPoint y: 194, distance: 99.9
click at [112, 194] on div "性別 女 主要語言 繁體中文 98.1% 網紅類型 手作 · 促購導購 · 日常話題 · 教育與學習 · 家庭 · 美食 · 生活風格 · 旅遊 社群簡介 𝐌…" at bounding box center [158, 175] width 126 height 167
copy div "[URL][DOMAIN_NAME]"
